Goal: Understand process/instructions: Learn how to perform a task or action

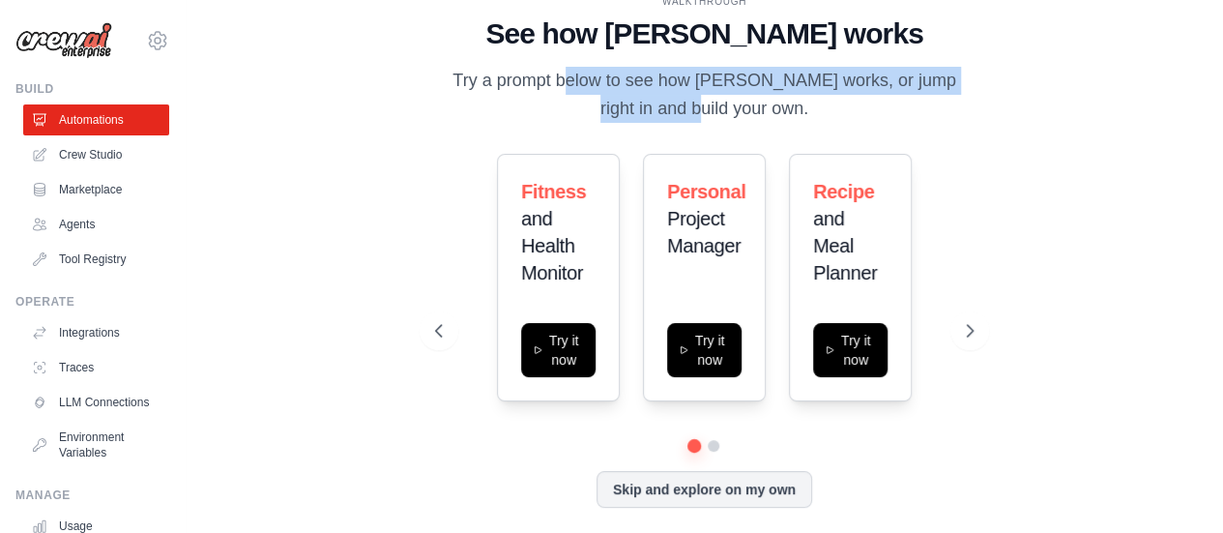
drag, startPoint x: 486, startPoint y: 77, endPoint x: 992, endPoint y: 80, distance: 505.8
click at [992, 80] on div "WALKTHROUGH See how [PERSON_NAME] works Try a prompt below to see how [PERSON_N…" at bounding box center [704, 266] width 585 height 545
click at [909, 80] on p "Try a prompt below to see how [PERSON_NAME] works, or jump right in and build y…" at bounding box center [704, 95] width 539 height 57
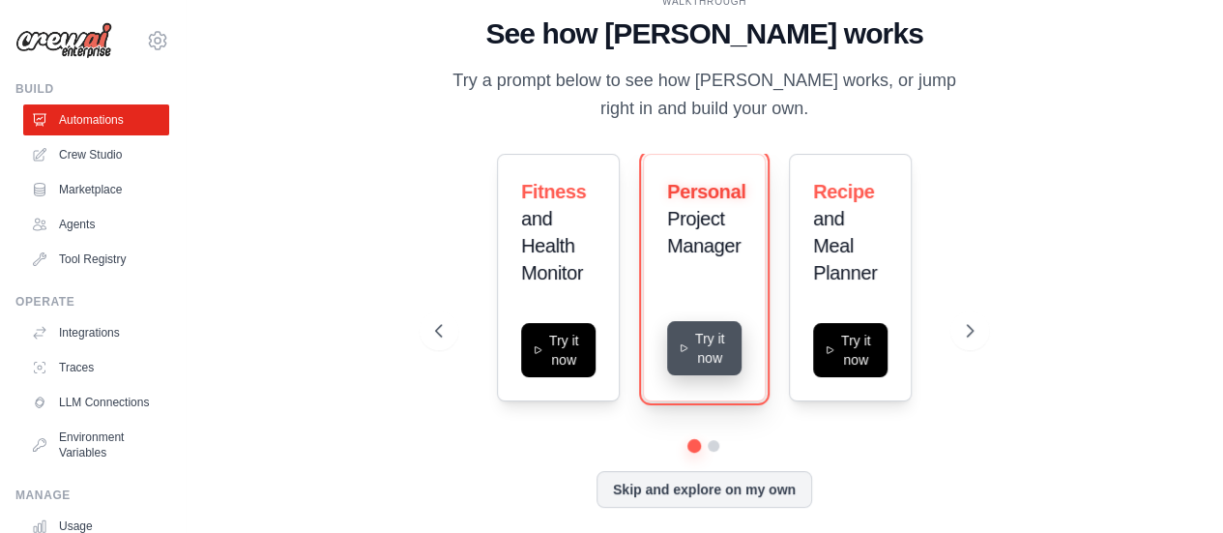
click at [713, 360] on button "Try it now" at bounding box center [704, 348] width 74 height 54
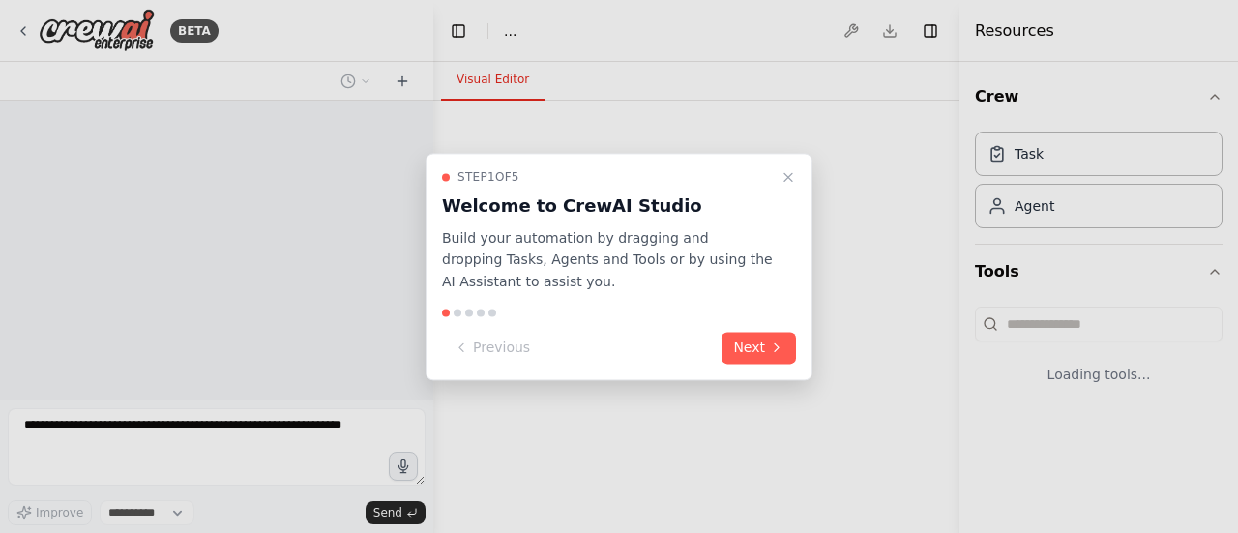
select select "****"
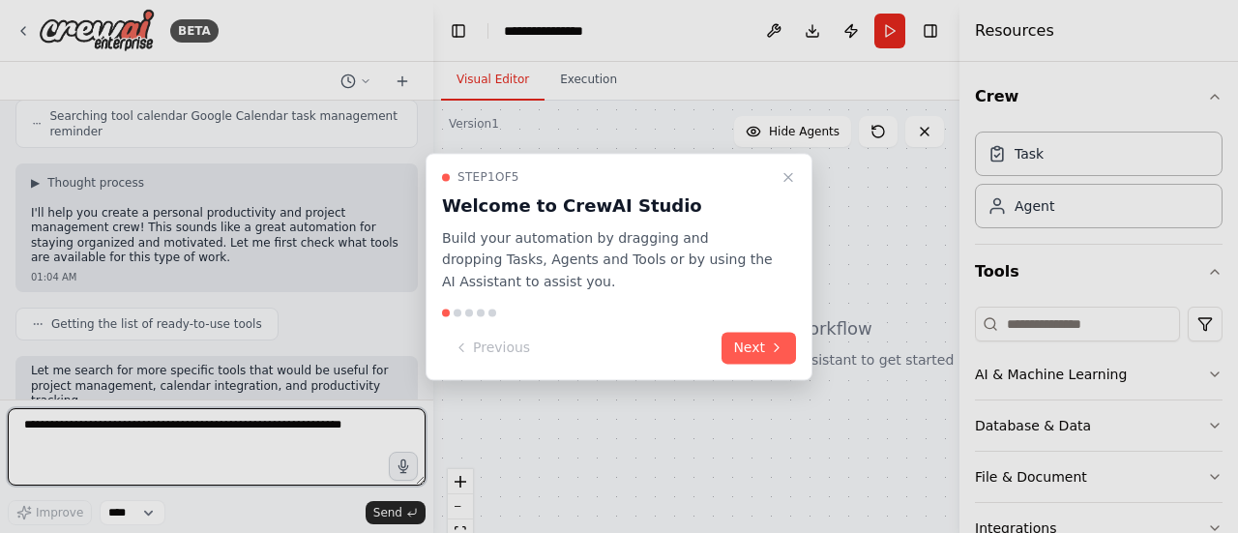
scroll to position [429, 0]
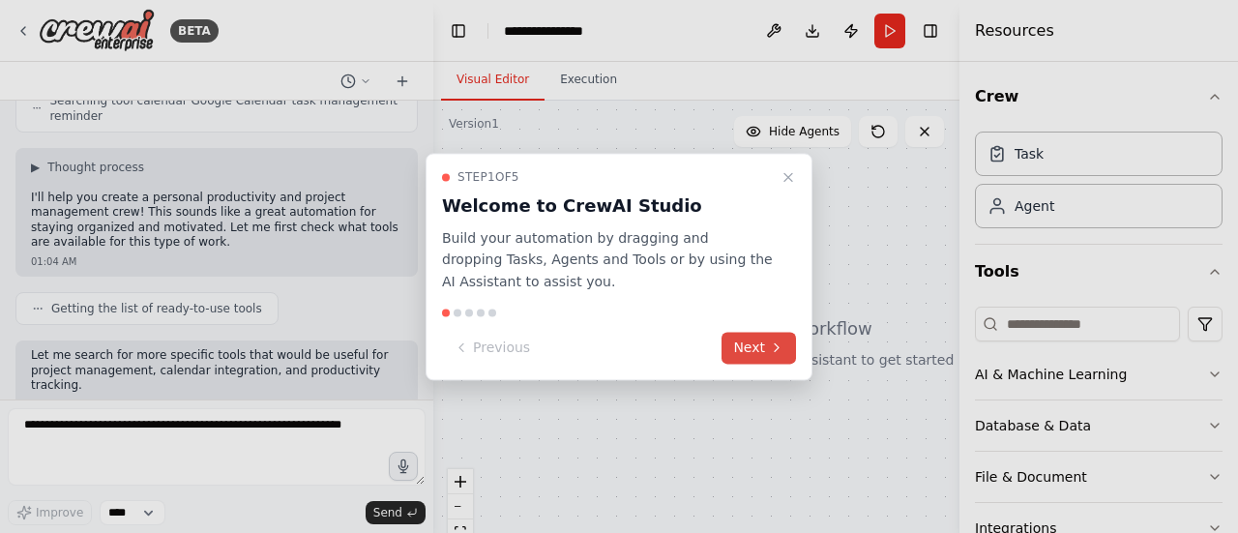
click at [754, 351] on button "Next" at bounding box center [758, 348] width 74 height 32
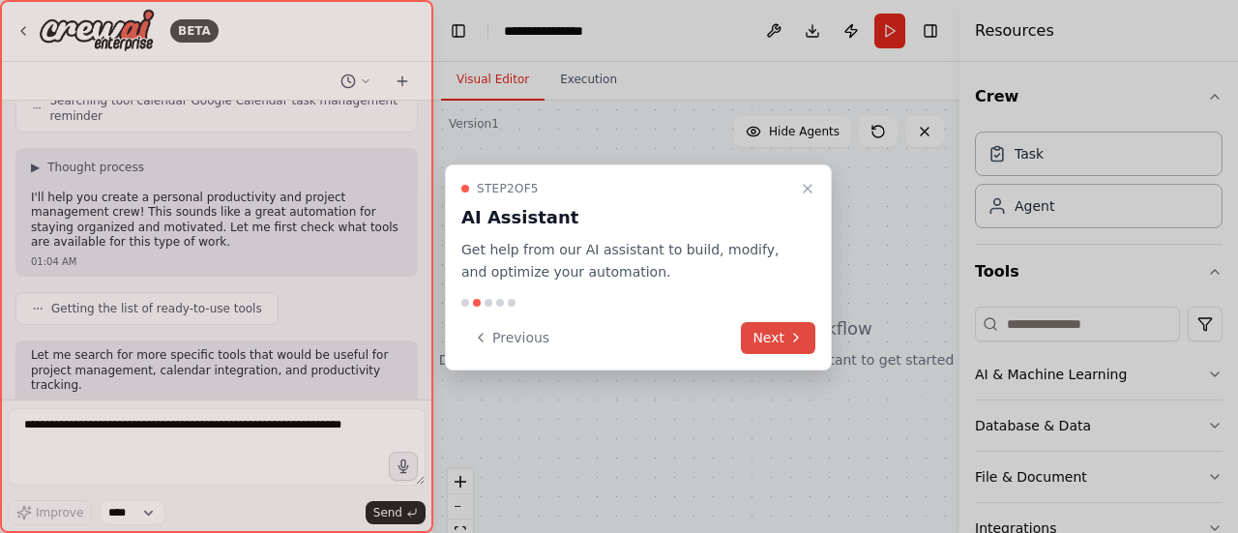
click at [786, 329] on button "Next" at bounding box center [778, 338] width 74 height 32
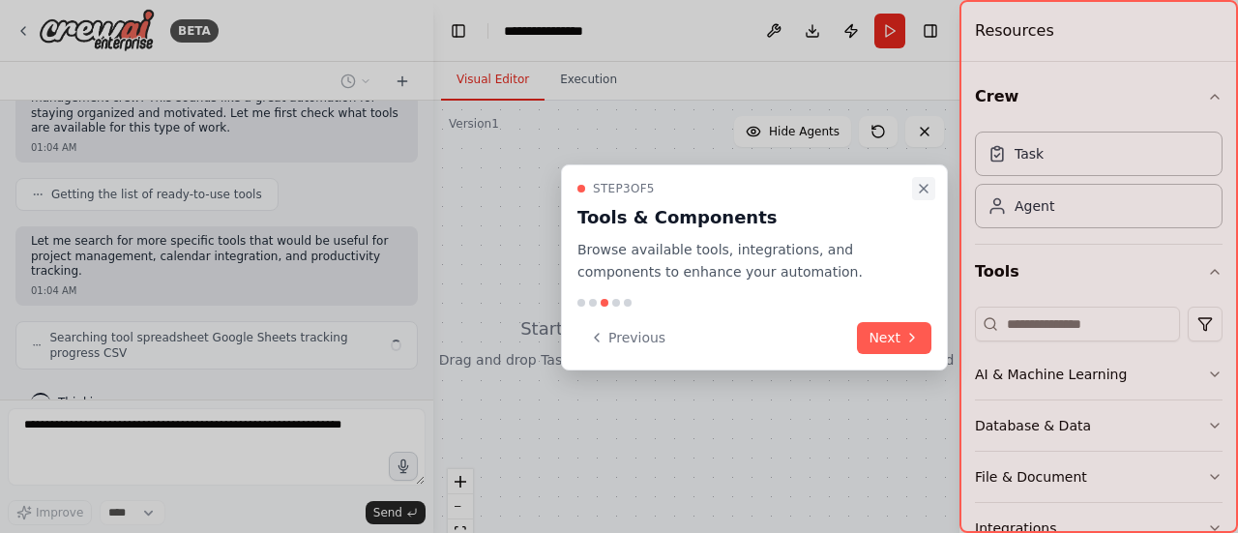
click at [927, 194] on icon "Close walkthrough" at bounding box center [923, 188] width 15 height 15
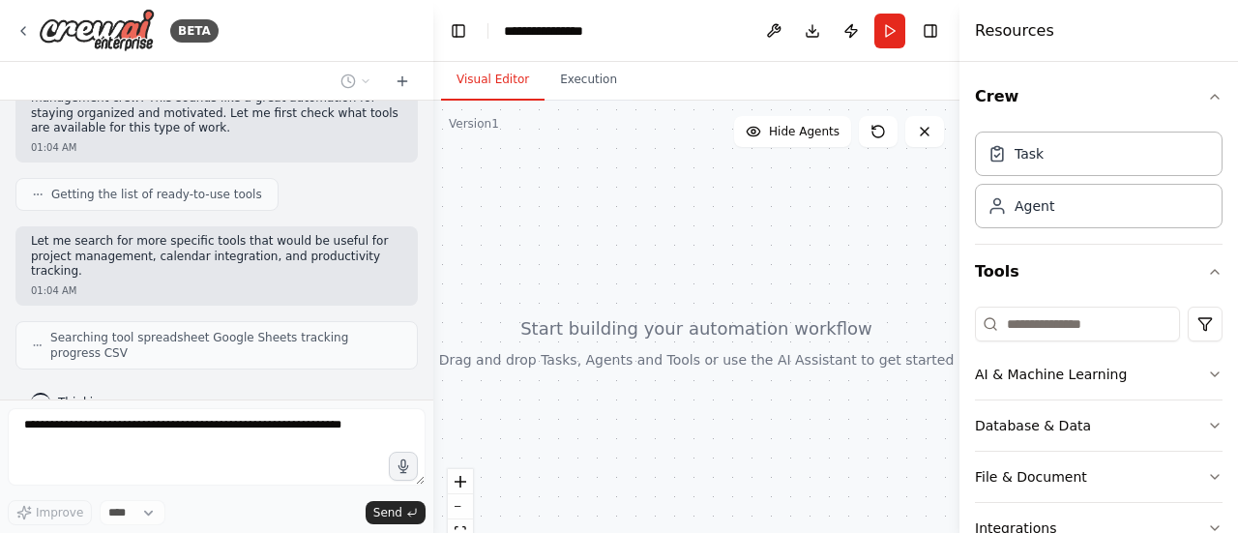
scroll to position [528, 0]
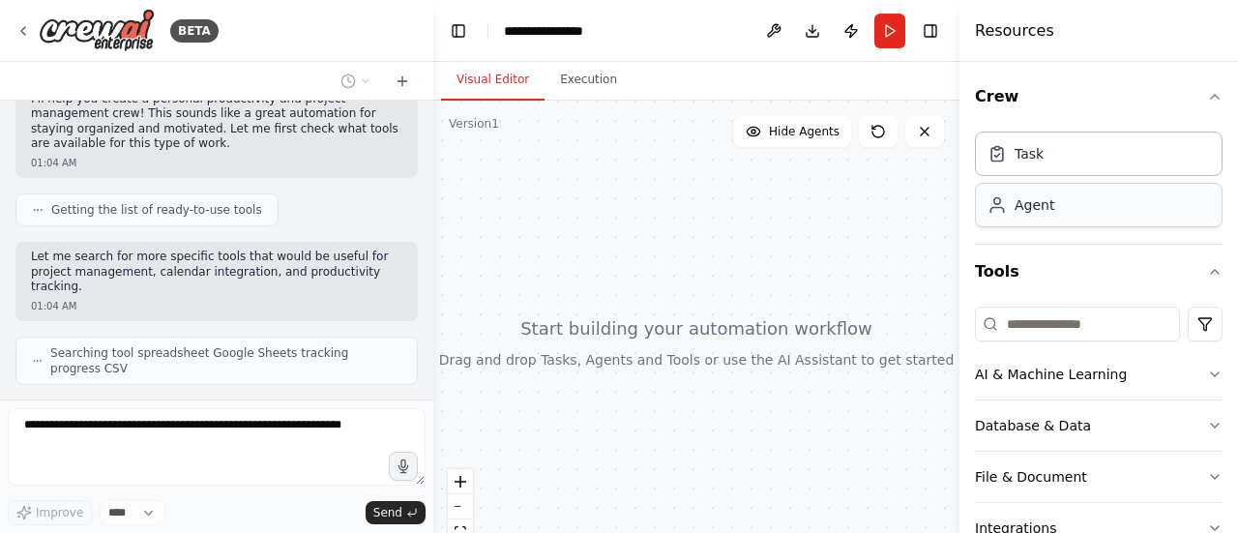
click at [1057, 211] on div "Agent" at bounding box center [1099, 205] width 248 height 44
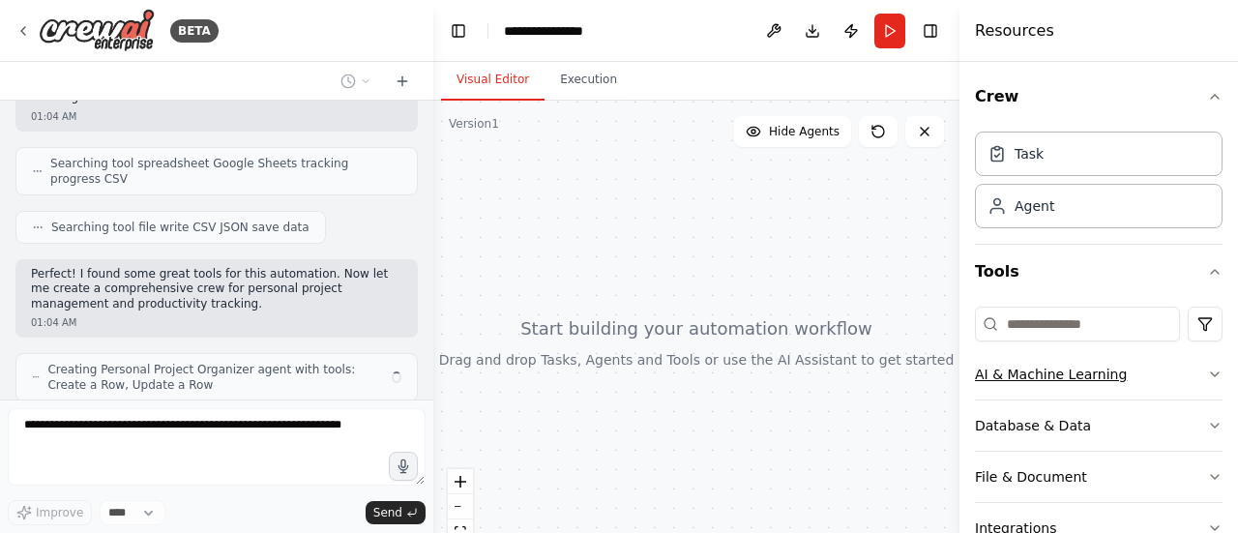
scroll to position [733, 0]
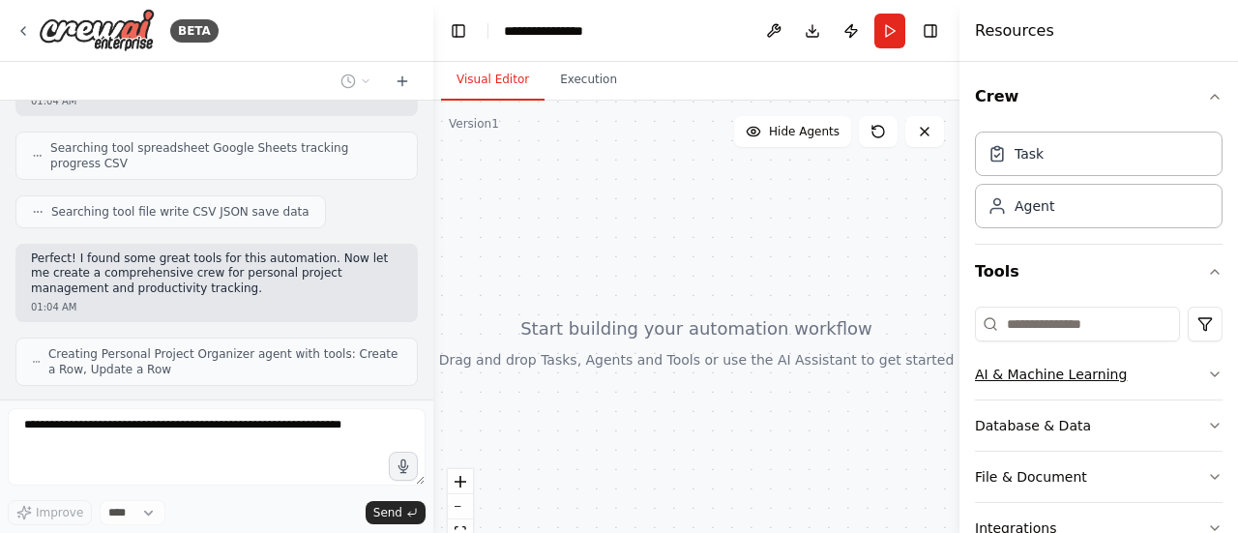
click at [1181, 374] on button "AI & Machine Learning" at bounding box center [1099, 374] width 248 height 50
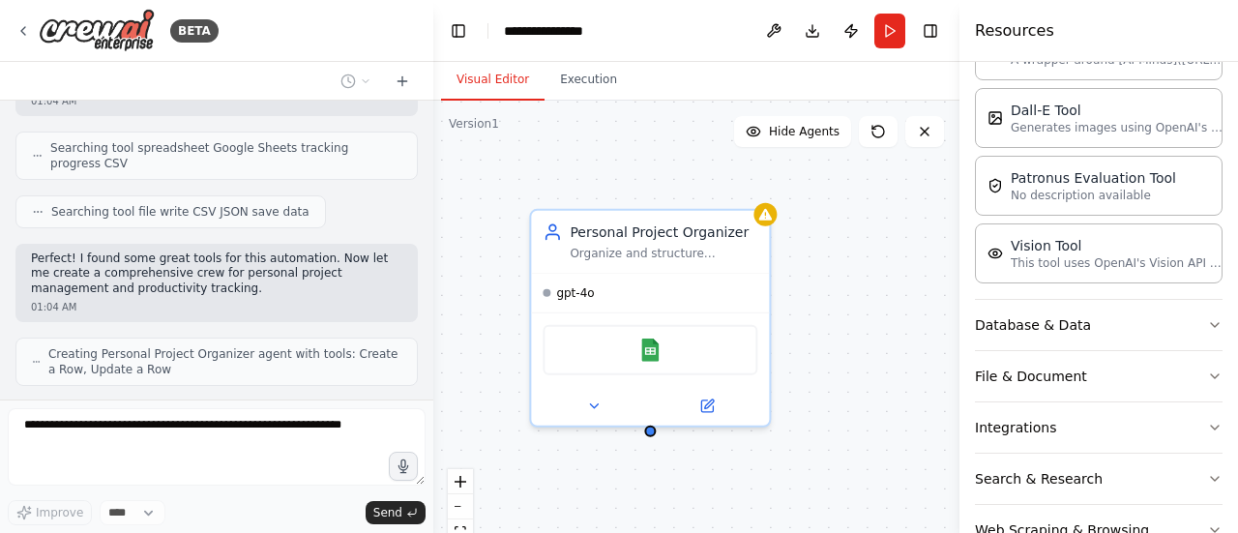
scroll to position [434, 0]
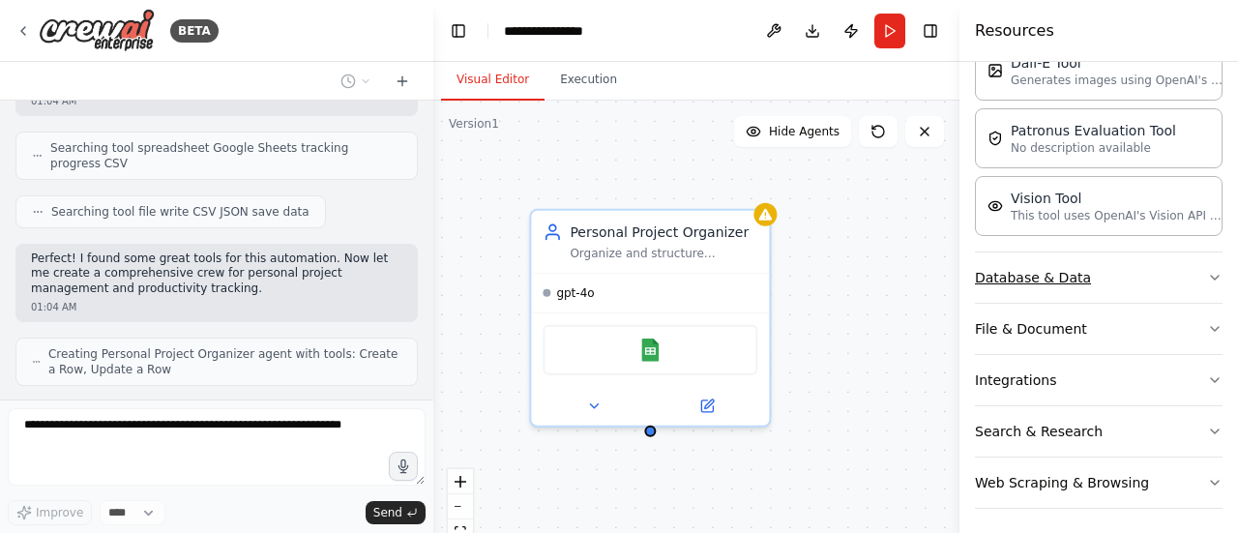
click at [1160, 268] on button "Database & Data" at bounding box center [1099, 277] width 248 height 50
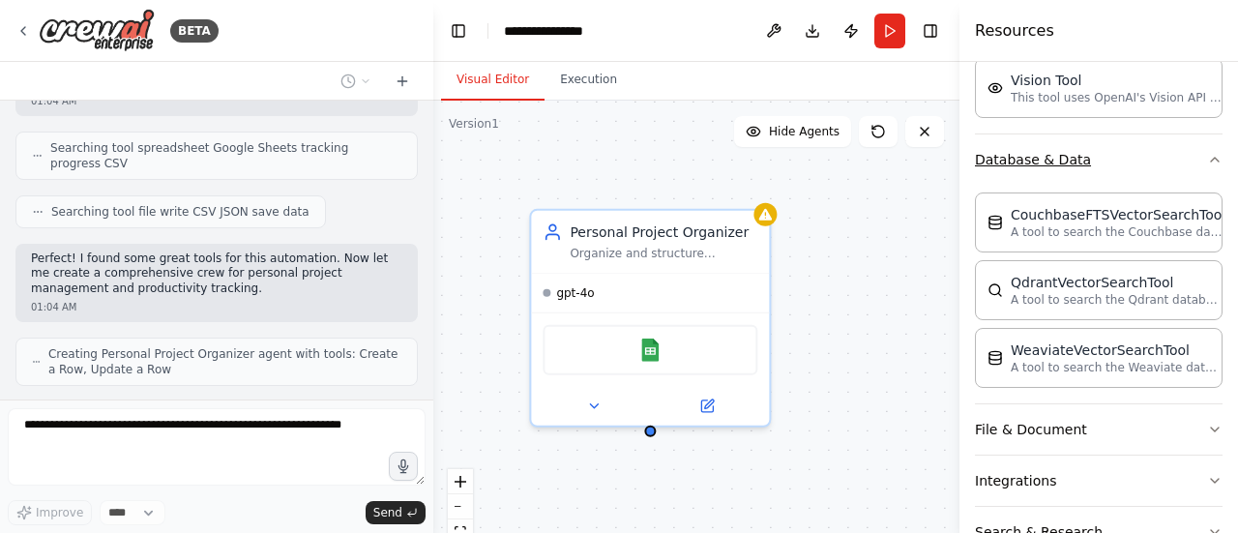
scroll to position [651, 0]
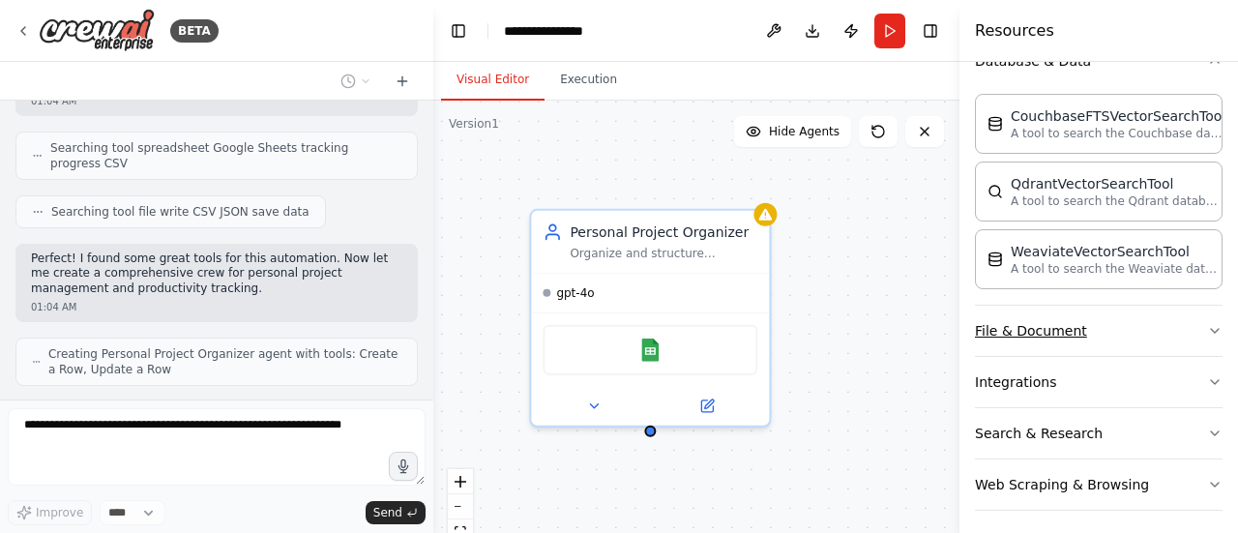
click at [1115, 313] on button "File & Document" at bounding box center [1099, 331] width 248 height 50
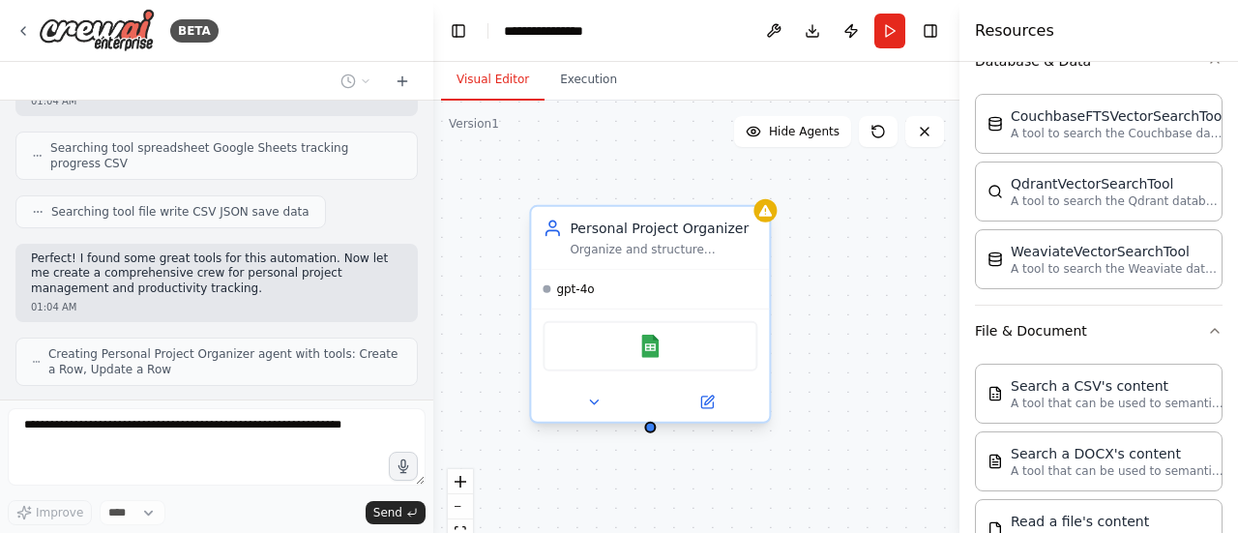
click at [662, 352] on div "Google Sheets" at bounding box center [650, 346] width 215 height 50
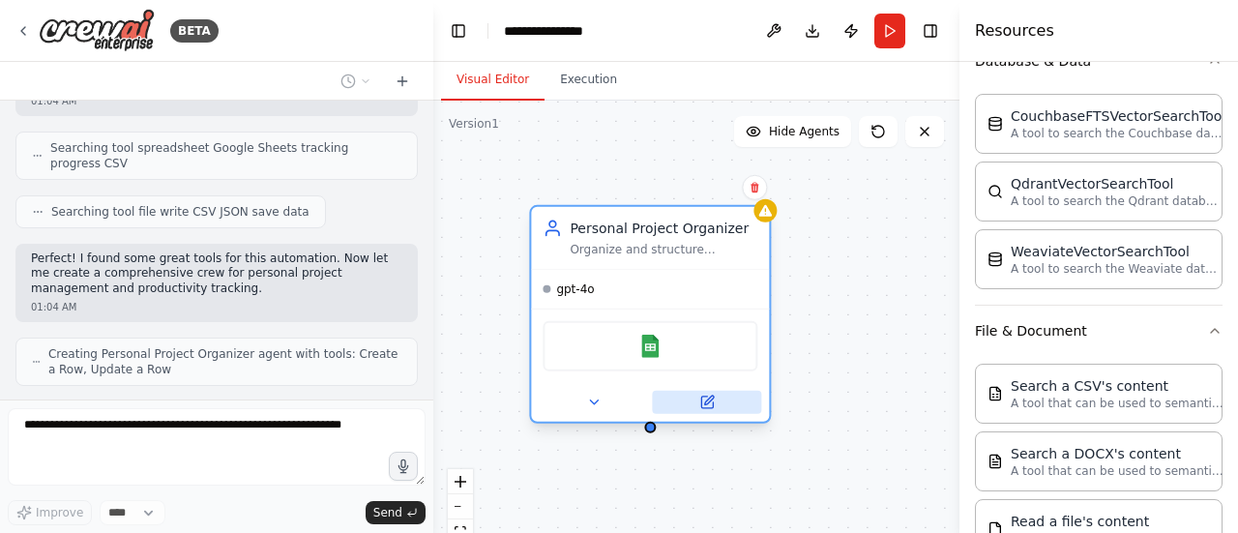
click at [716, 408] on button at bounding box center [706, 402] width 109 height 23
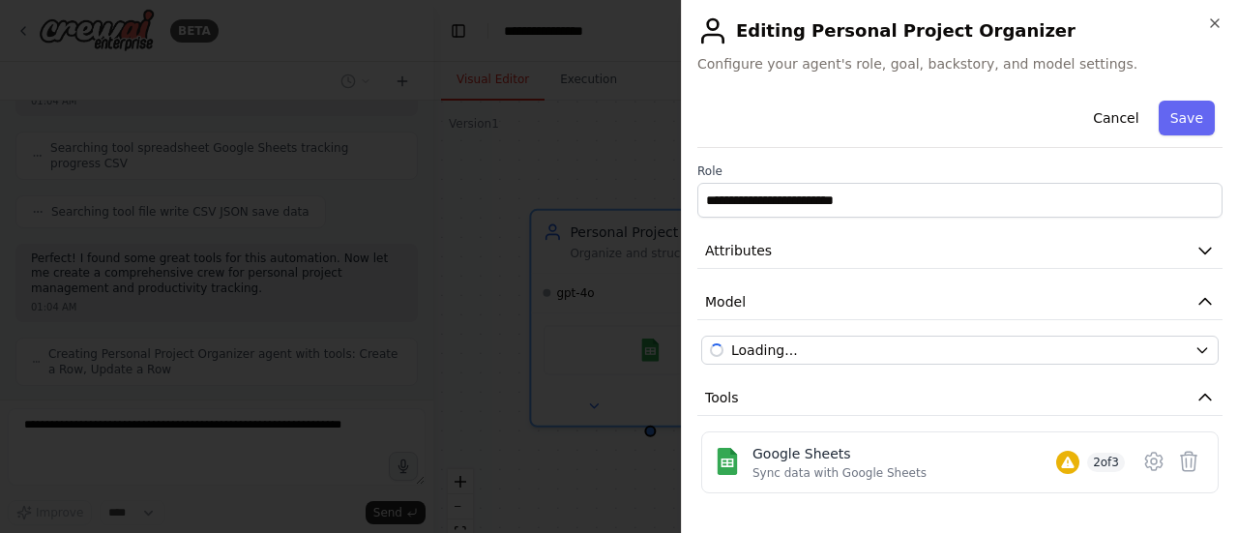
scroll to position [796, 0]
